Goal: Task Accomplishment & Management: Complete application form

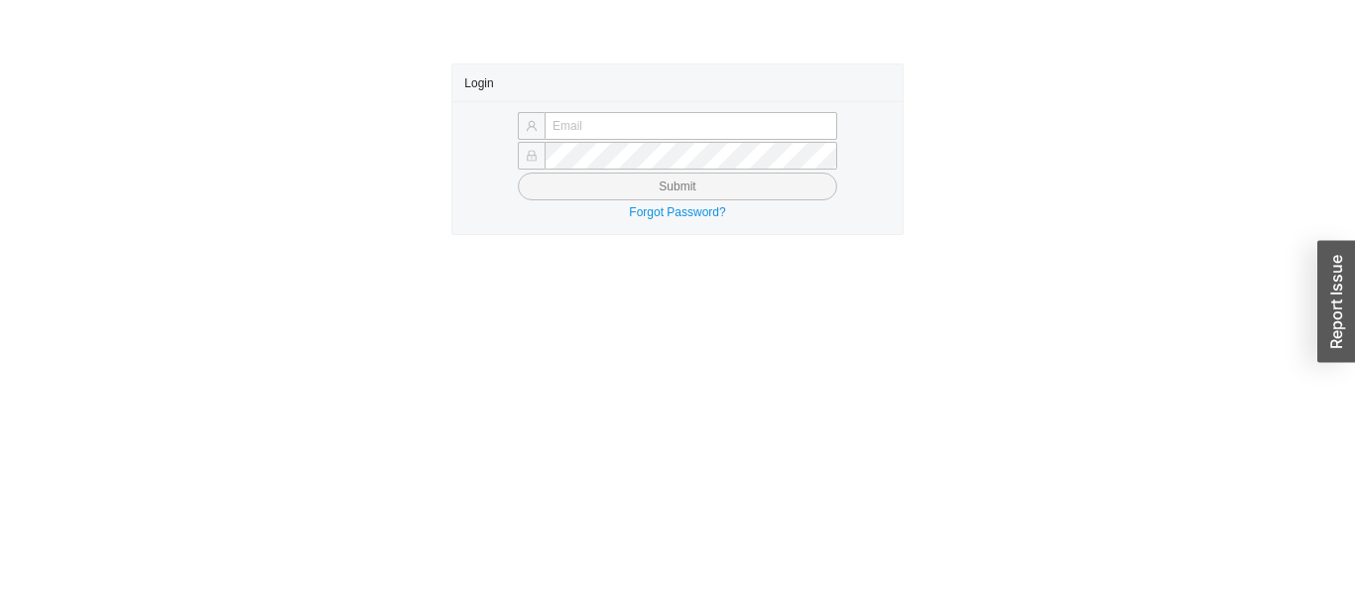
type input "Yossi+jose@asbathnj.com"
click at [755, 174] on button "Submit" at bounding box center [677, 187] width 319 height 28
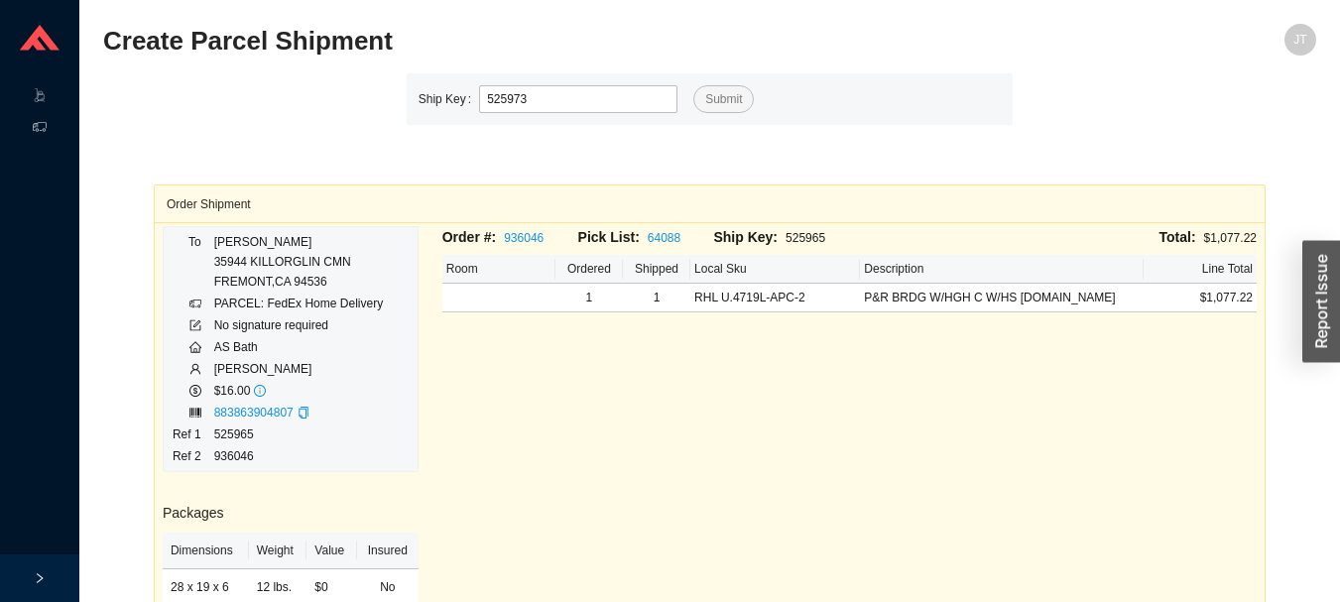
type input "525973"
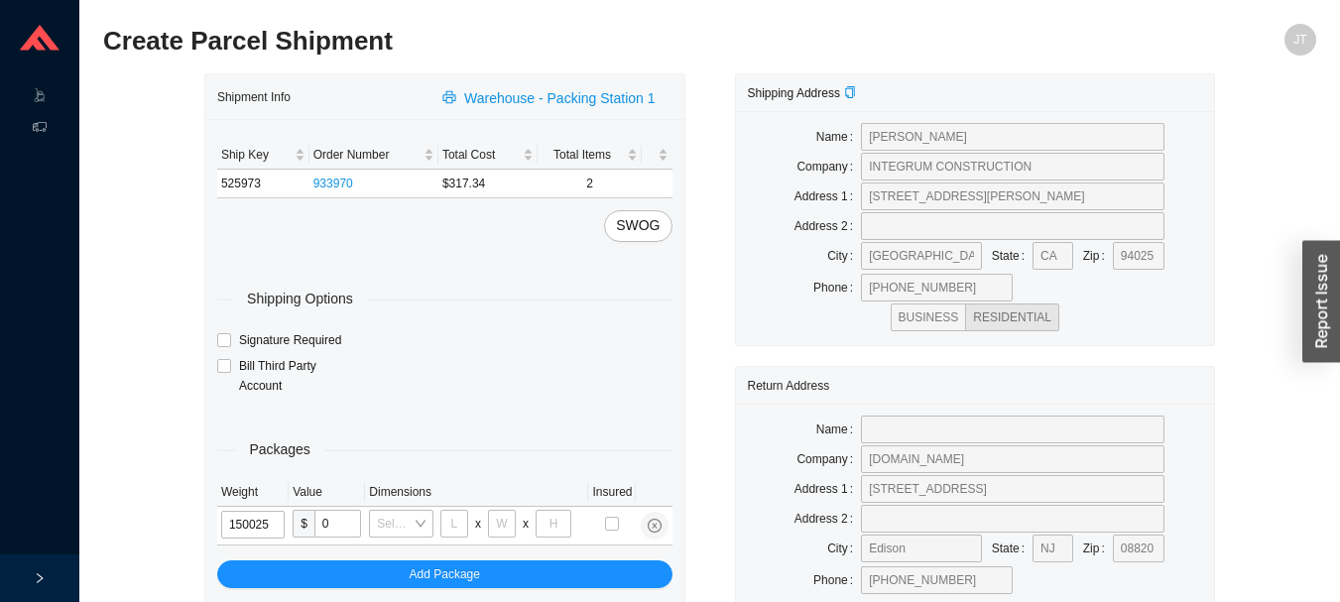
type input "15"
type input "28"
type input "16"
type input "7"
type input "15"
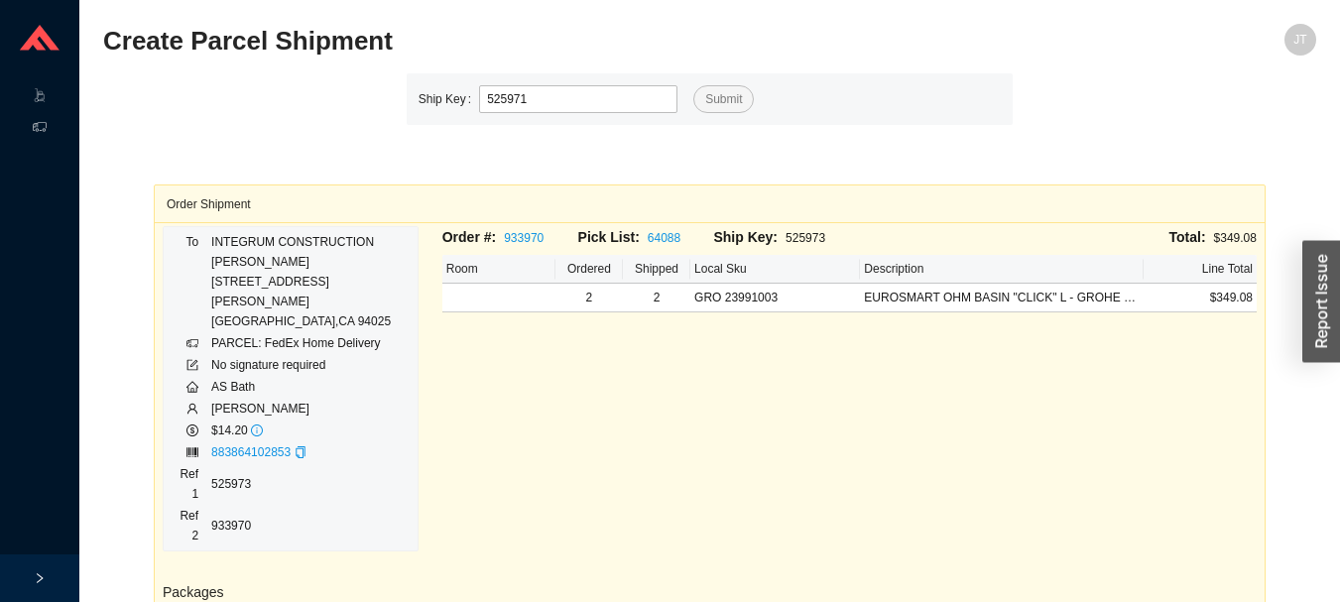
type input "525971"
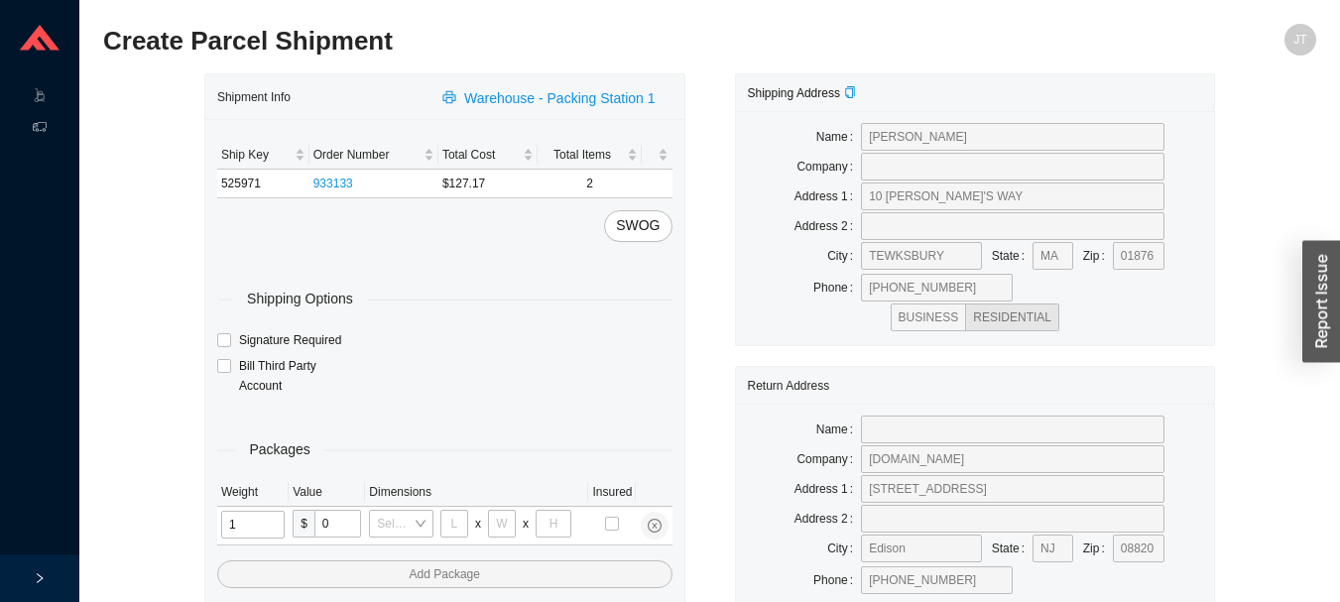
type input "11"
type input "14"
type input "7"
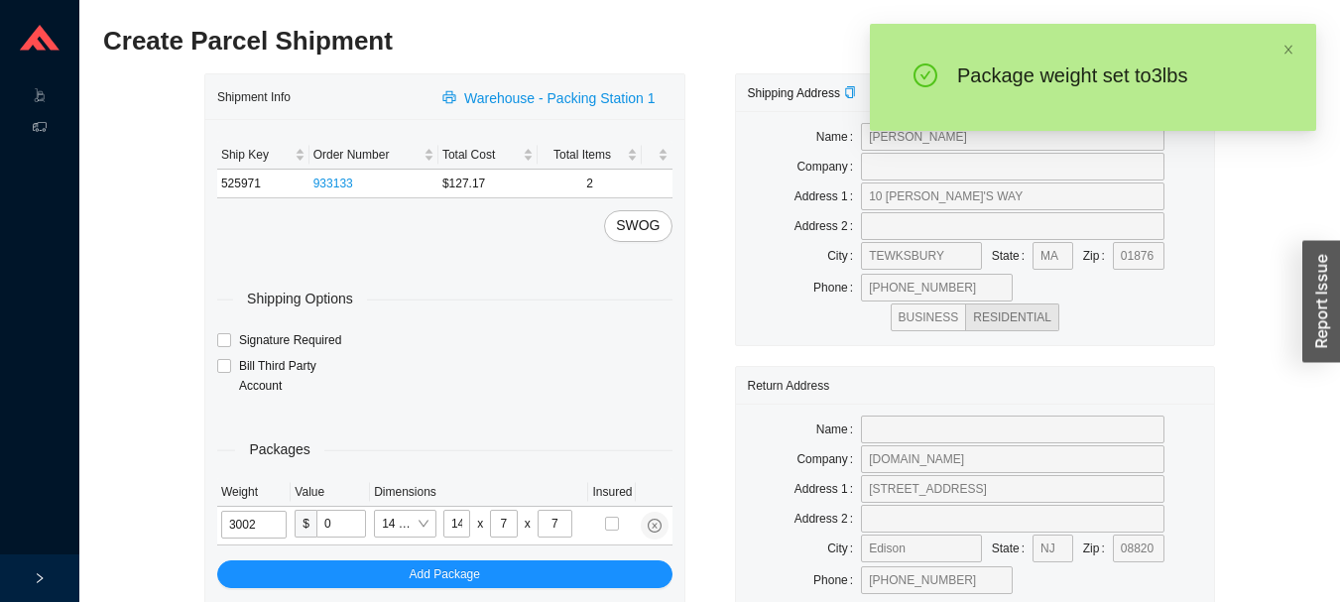
type input "3"
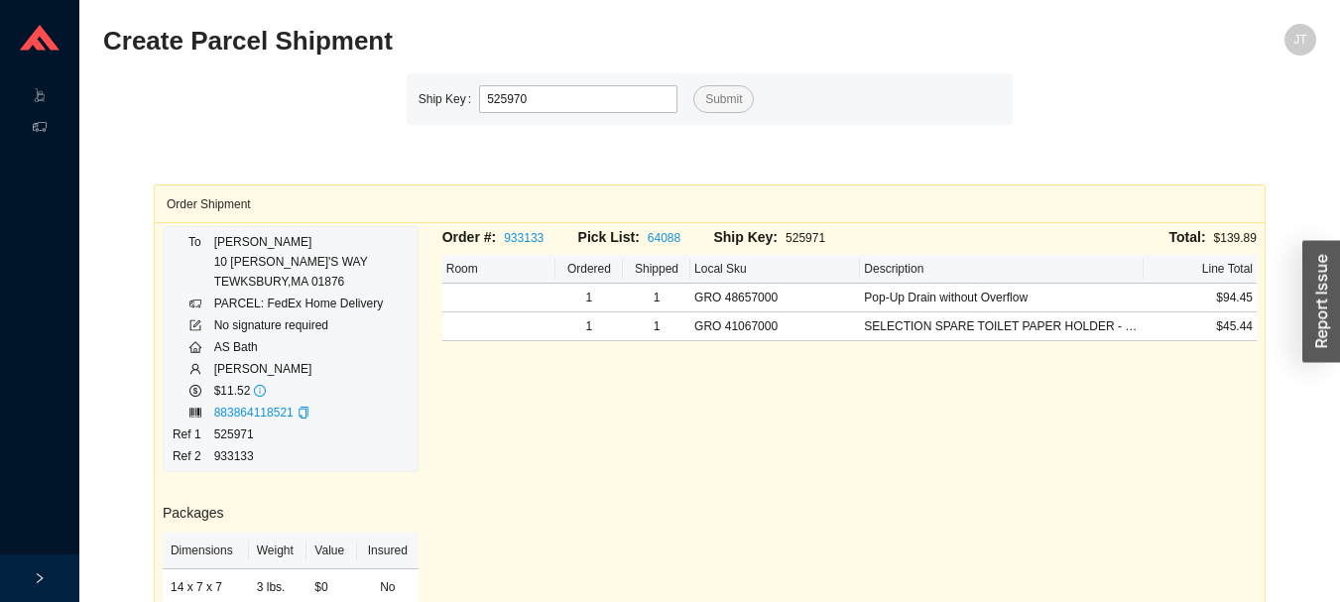
type input "525970"
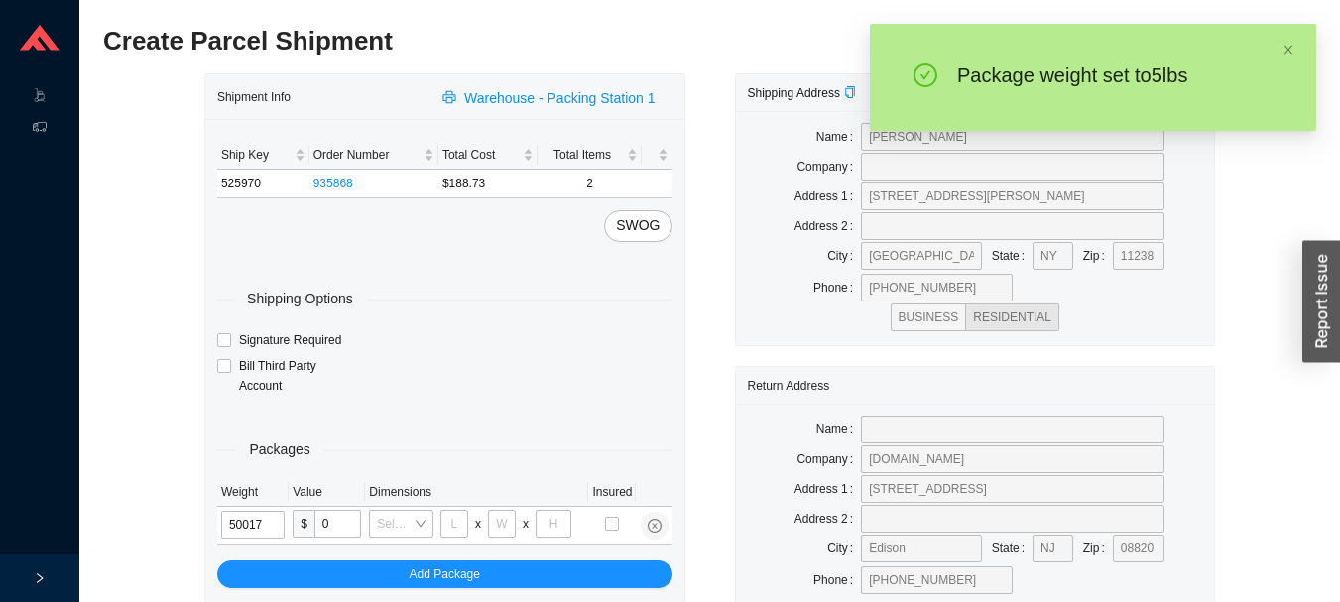
type input "5"
type input "8"
type input "36"
type input "5"
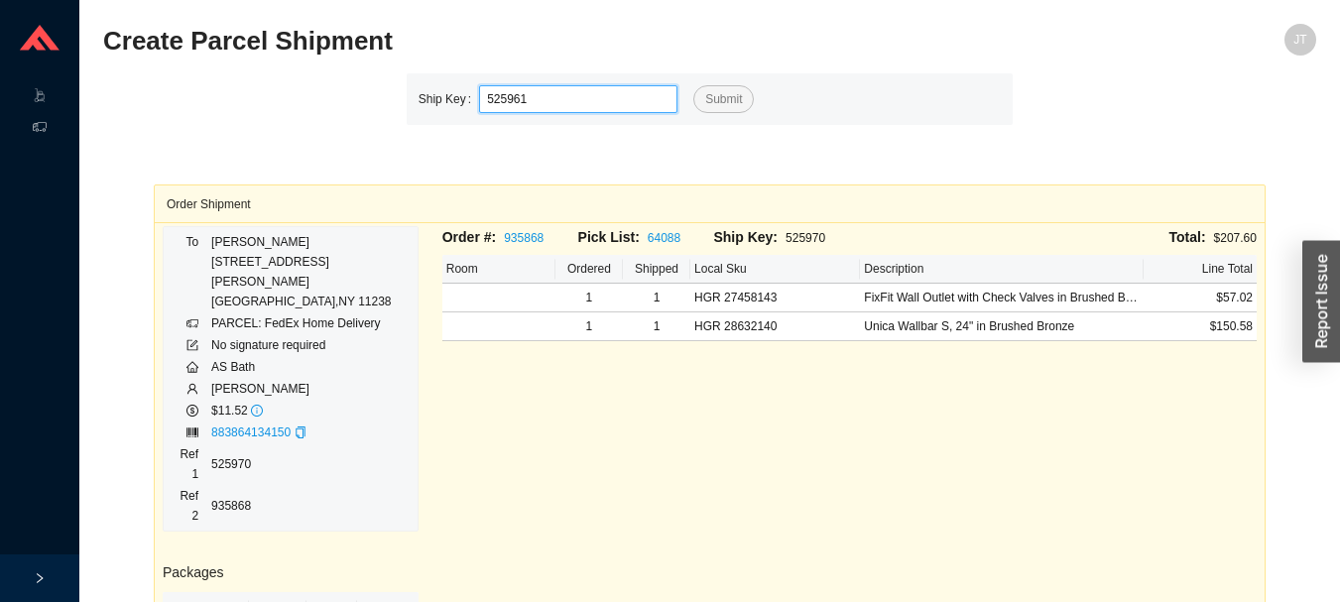
type input "525961"
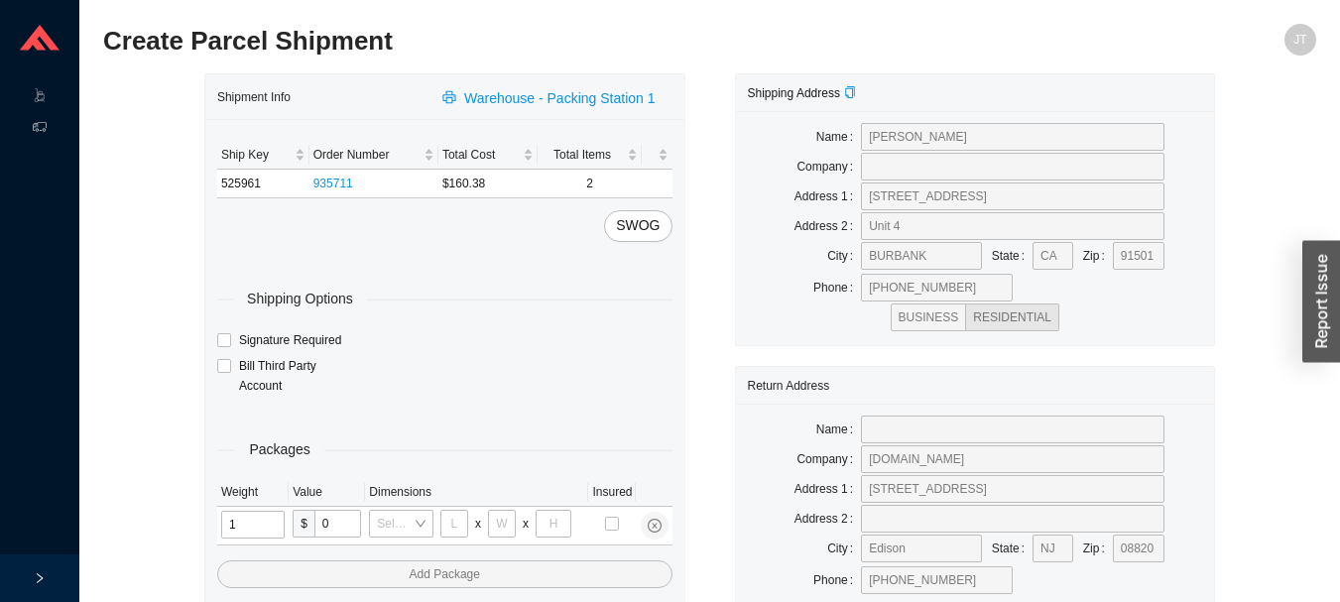
type input "11"
type input "14"
type input "7"
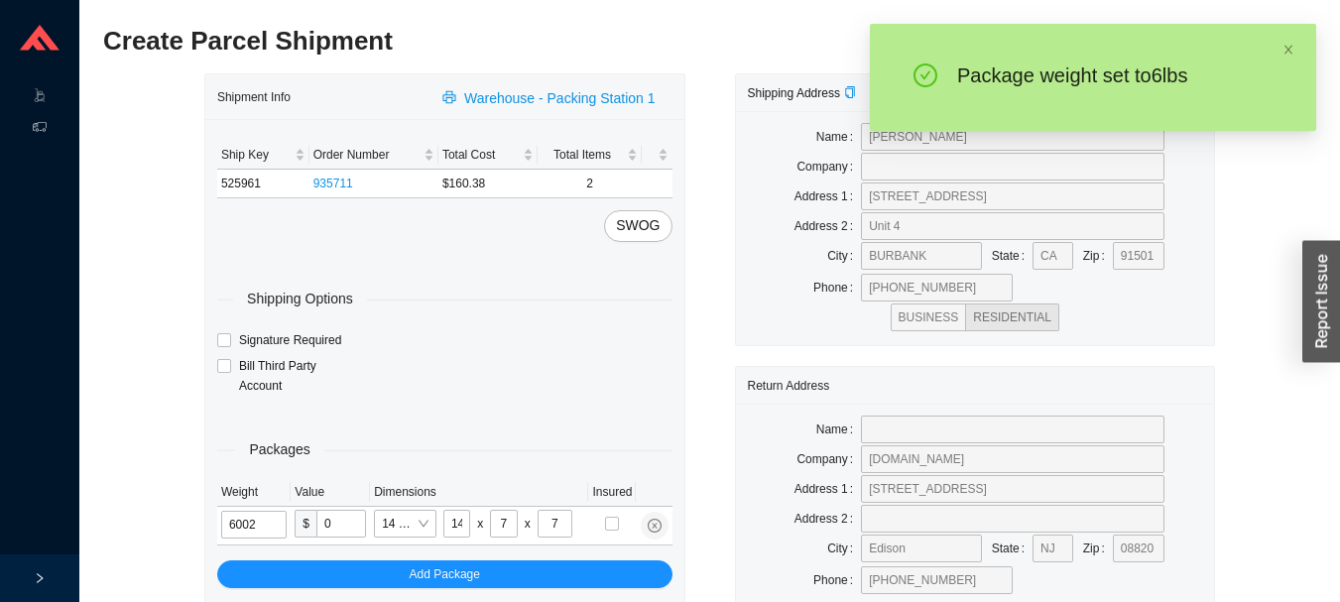
type input "6"
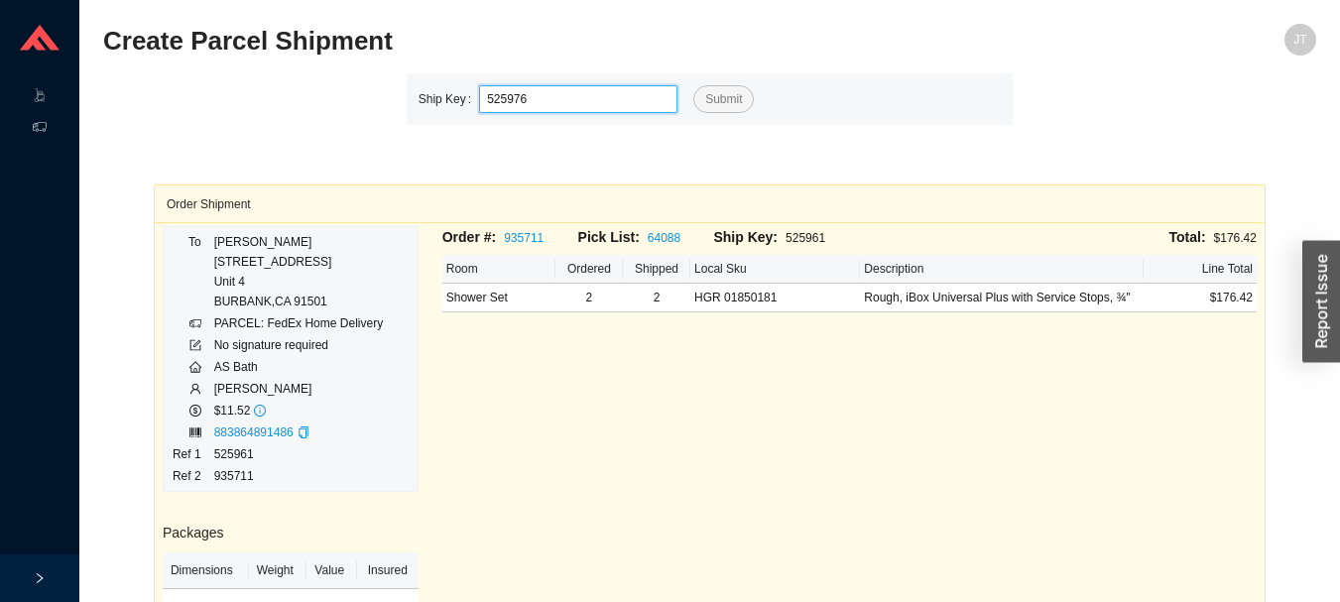
type input "525976"
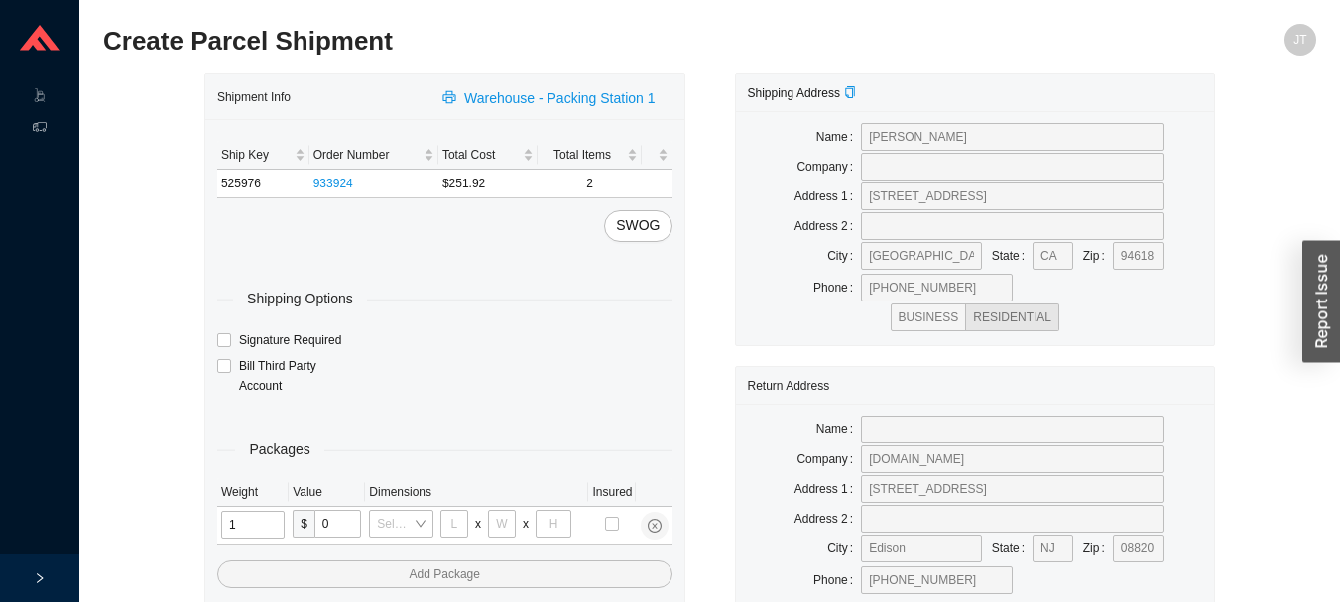
type input "11"
type input "14"
type input "7"
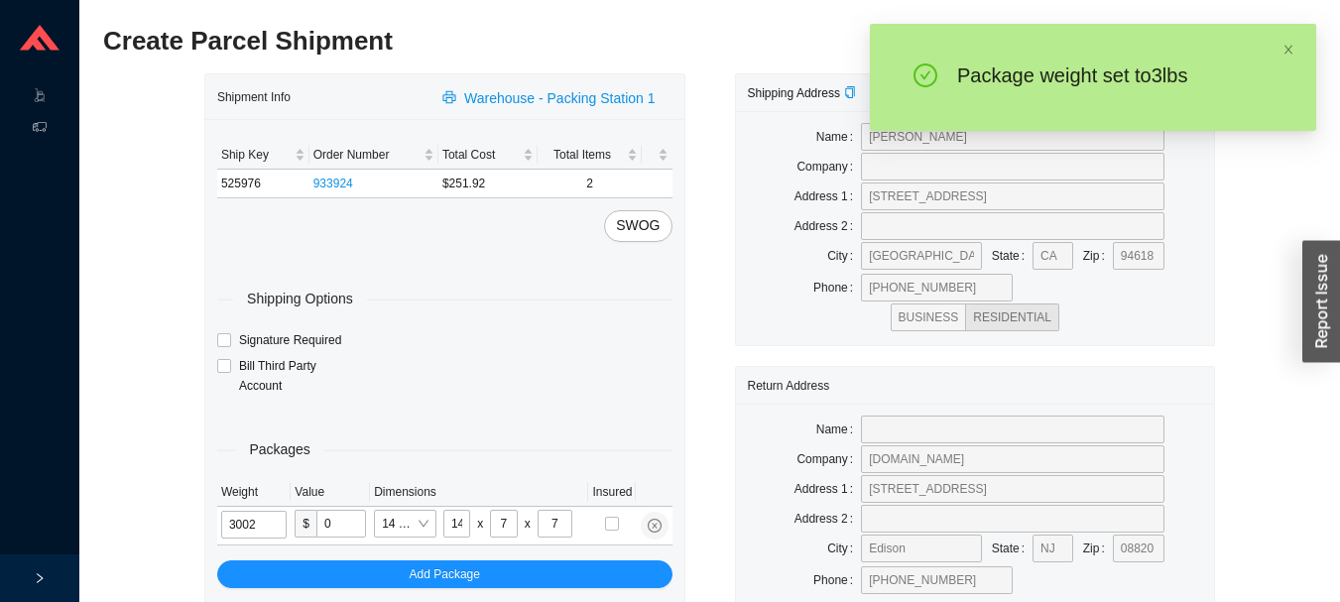
type input "3"
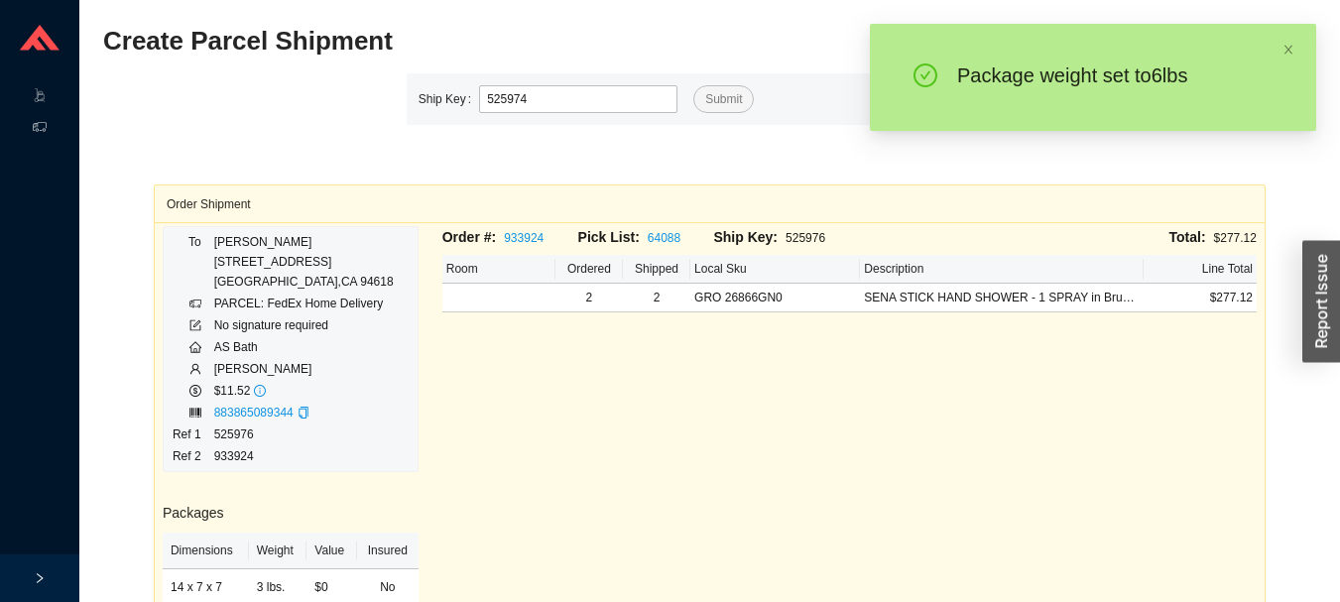
type input "525974"
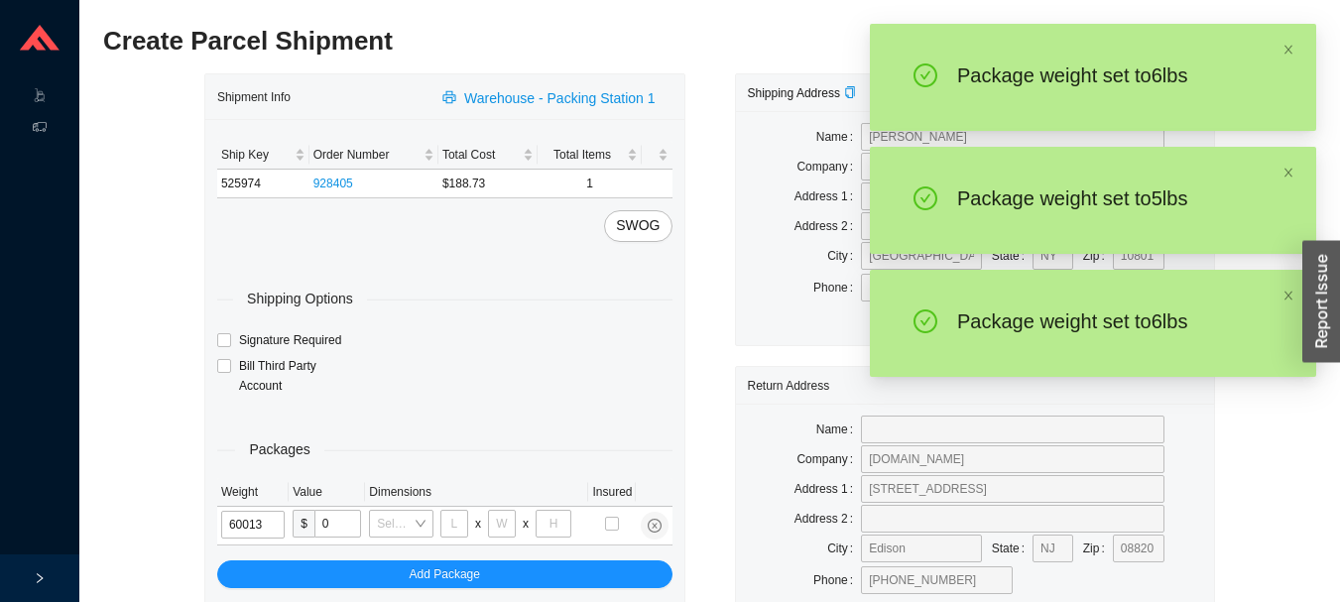
type input "6"
type input "10"
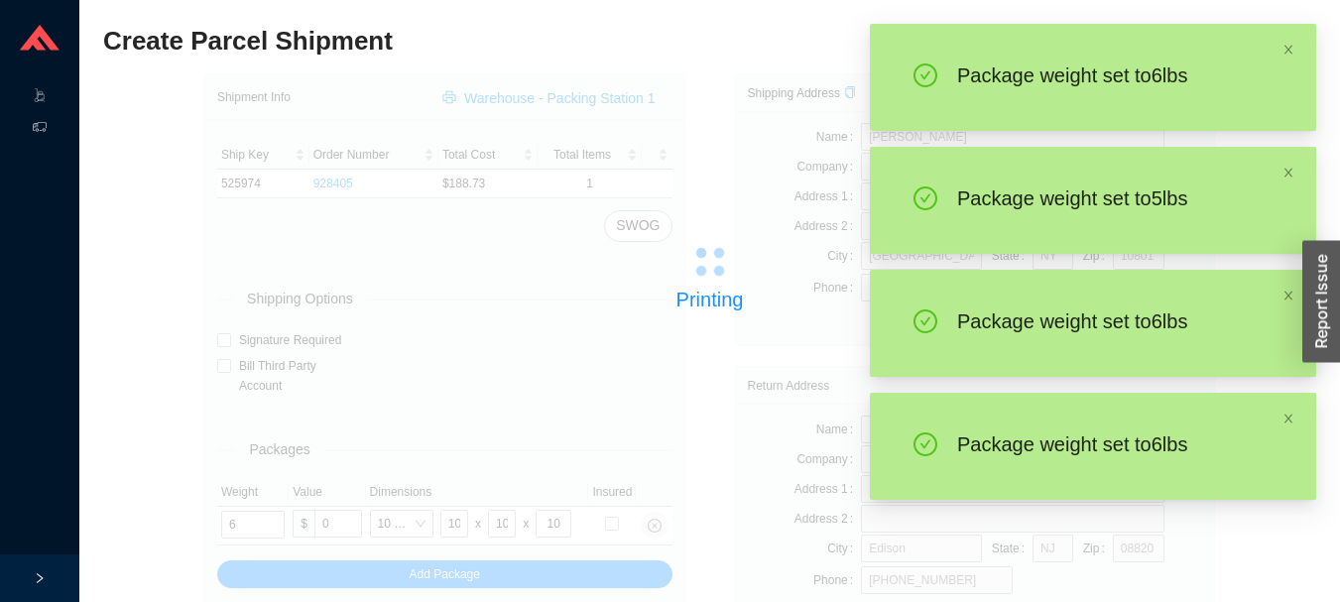
type input "5"
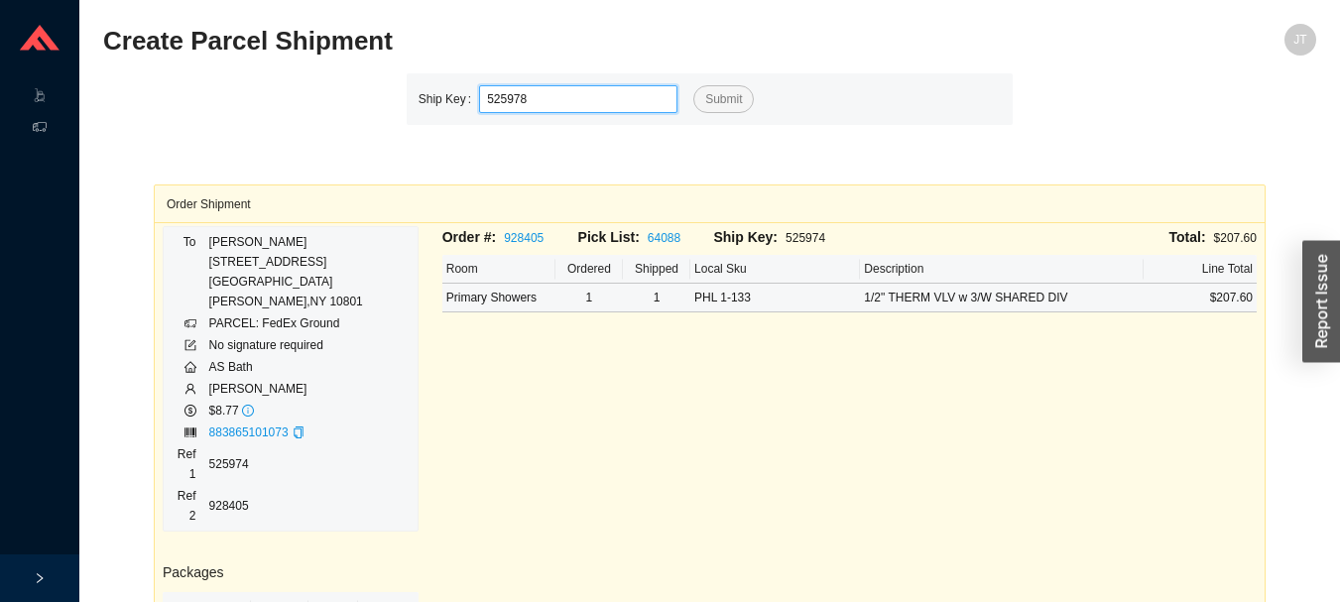
type input "525978"
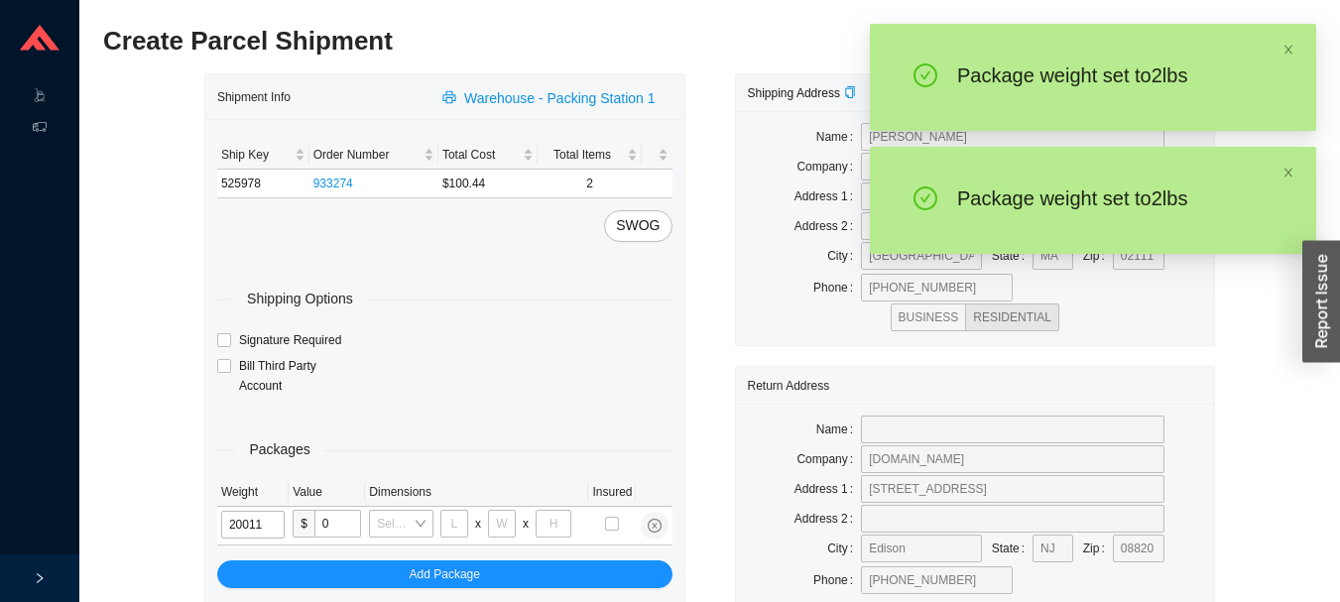
type input "2"
type input "14"
type input "7"
type input "2"
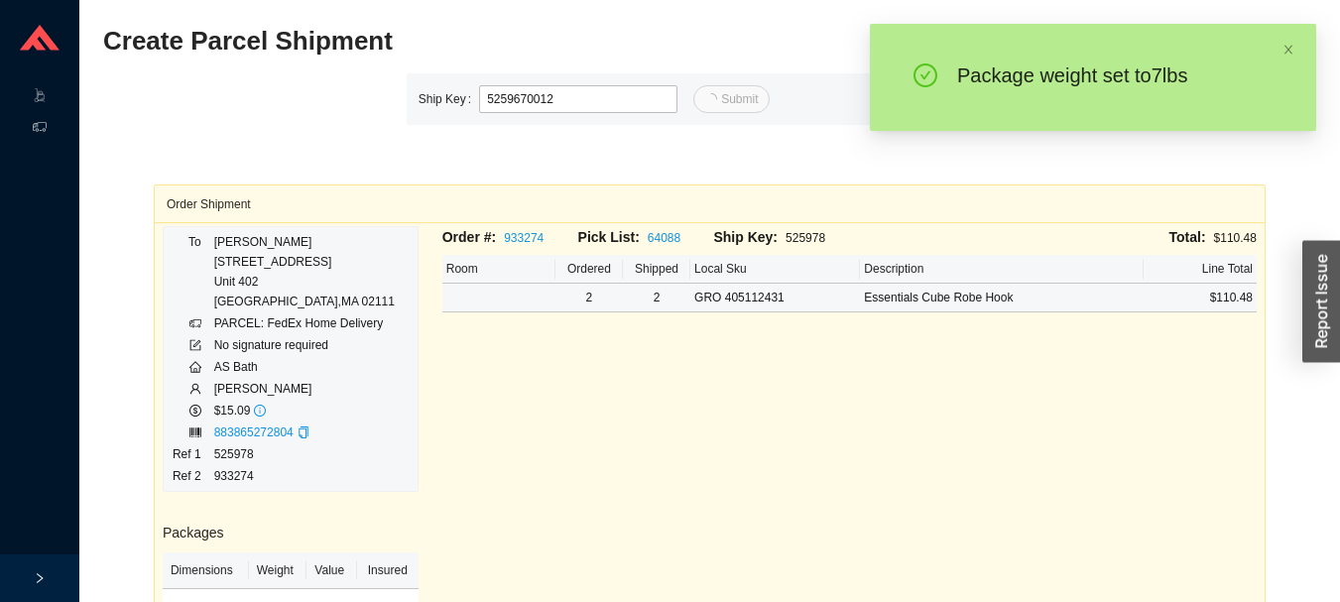
type input "12"
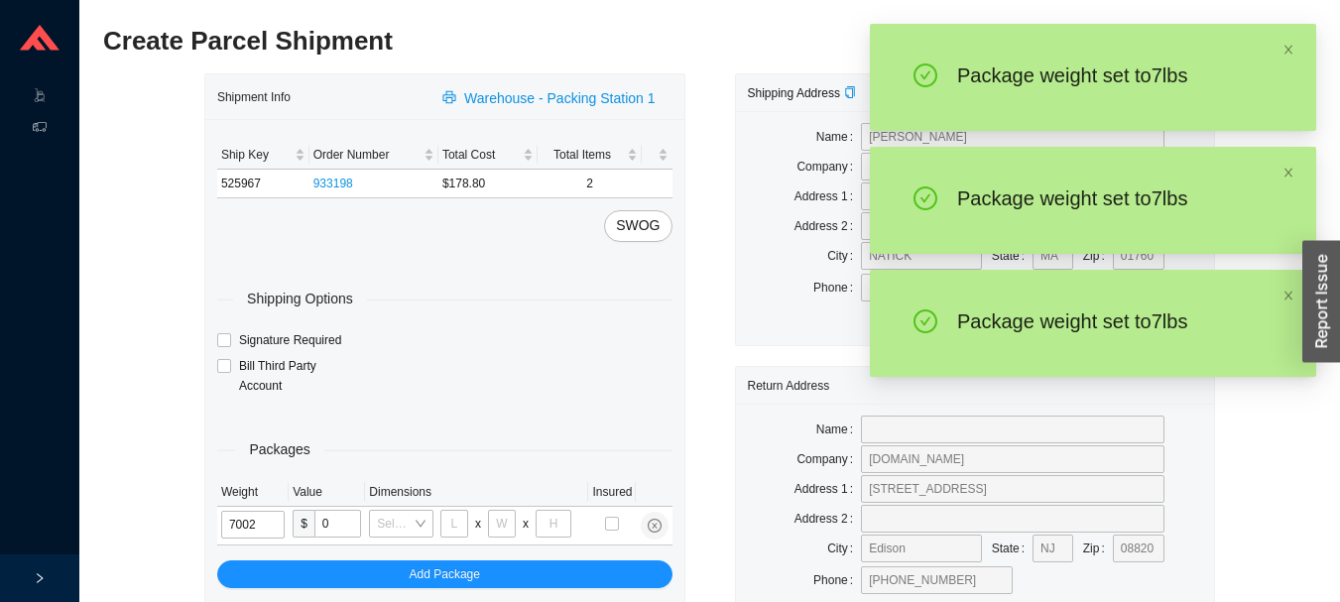
type input "7"
